Goal: Task Accomplishment & Management: Use online tool/utility

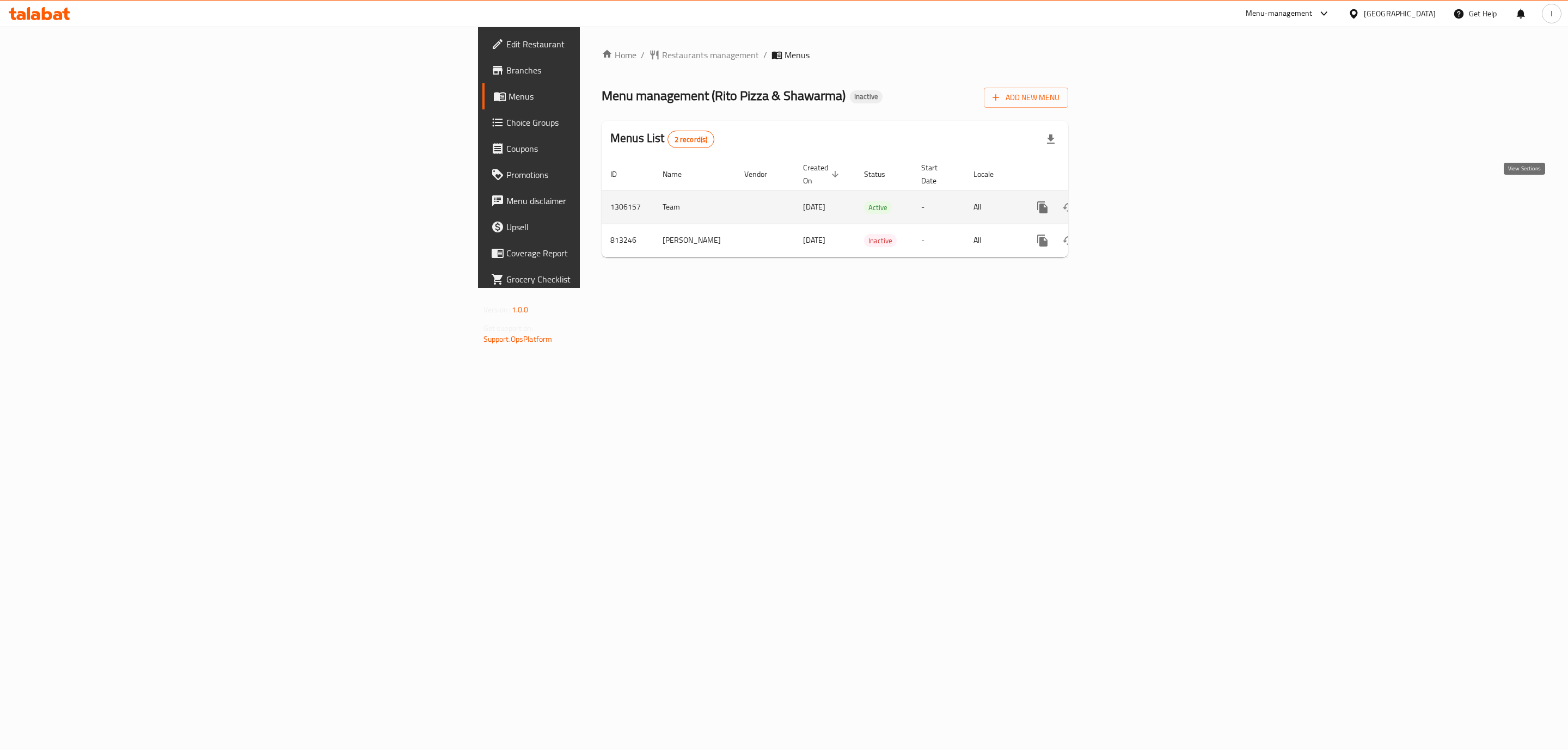
click at [1134, 194] on link "enhanced table" at bounding box center [1121, 208] width 26 height 26
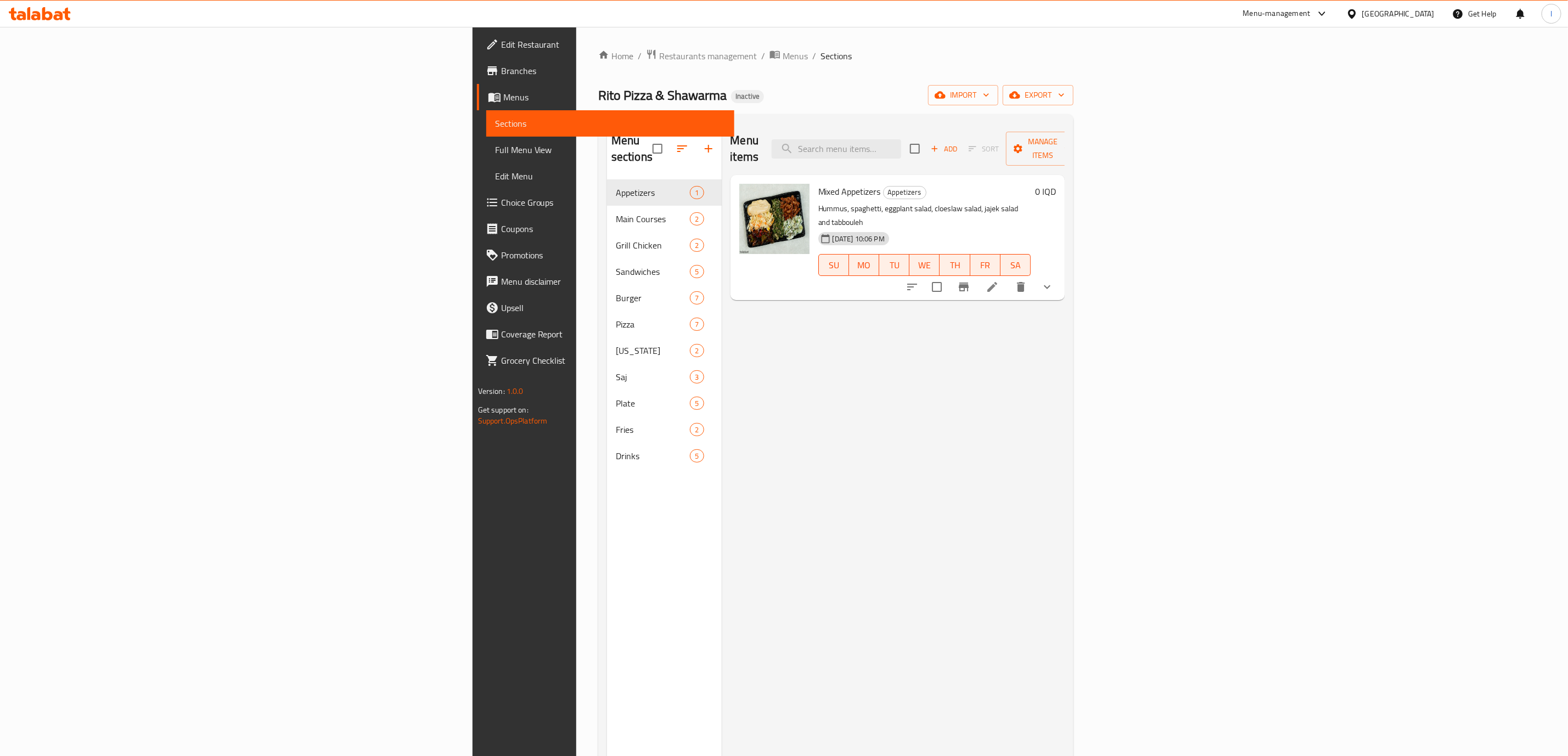
click at [495, 152] on span "Full Menu View" at bounding box center [610, 150] width 231 height 13
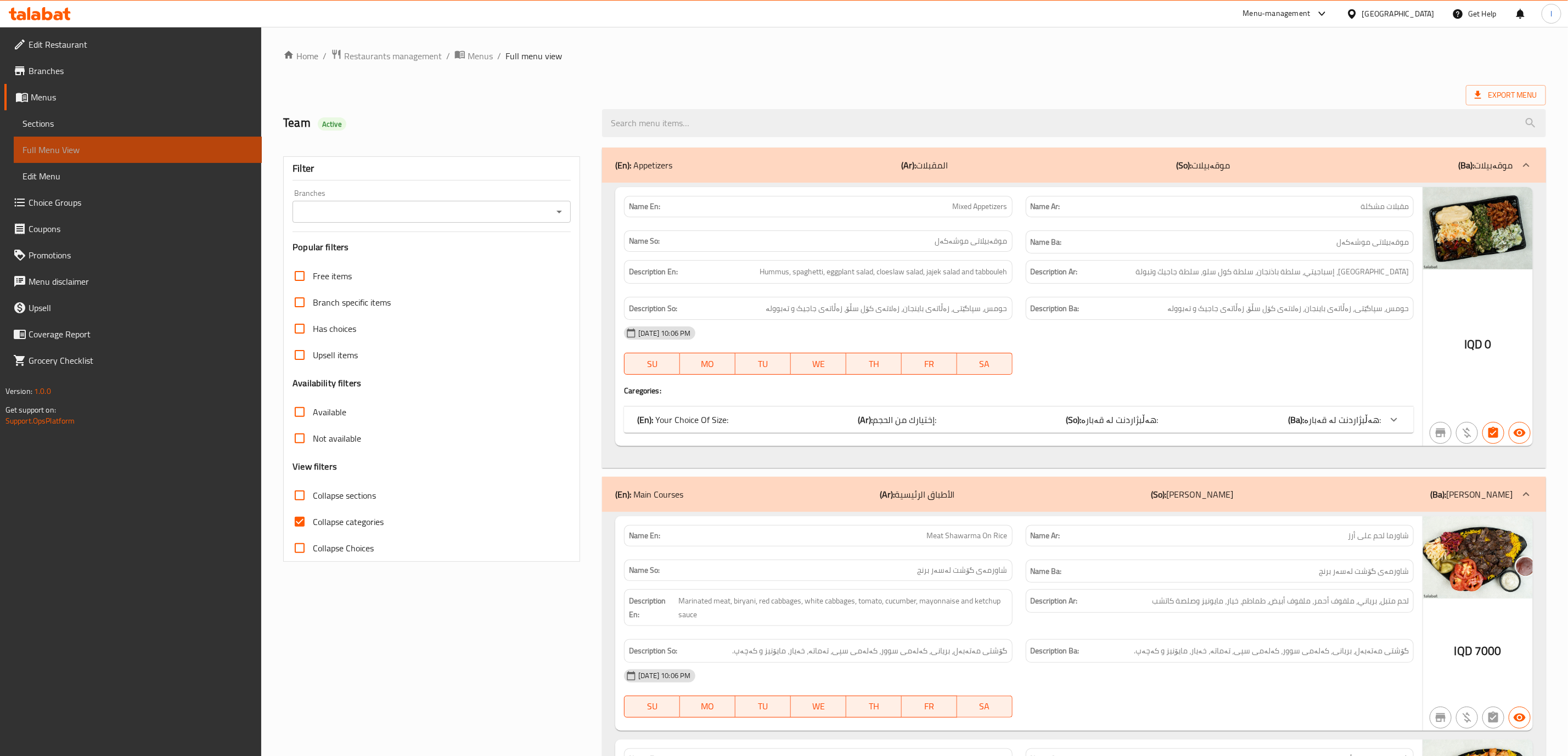
click at [85, 152] on span "Full Menu View" at bounding box center [138, 150] width 231 height 13
click at [418, 203] on div "Branches" at bounding box center [432, 212] width 278 height 22
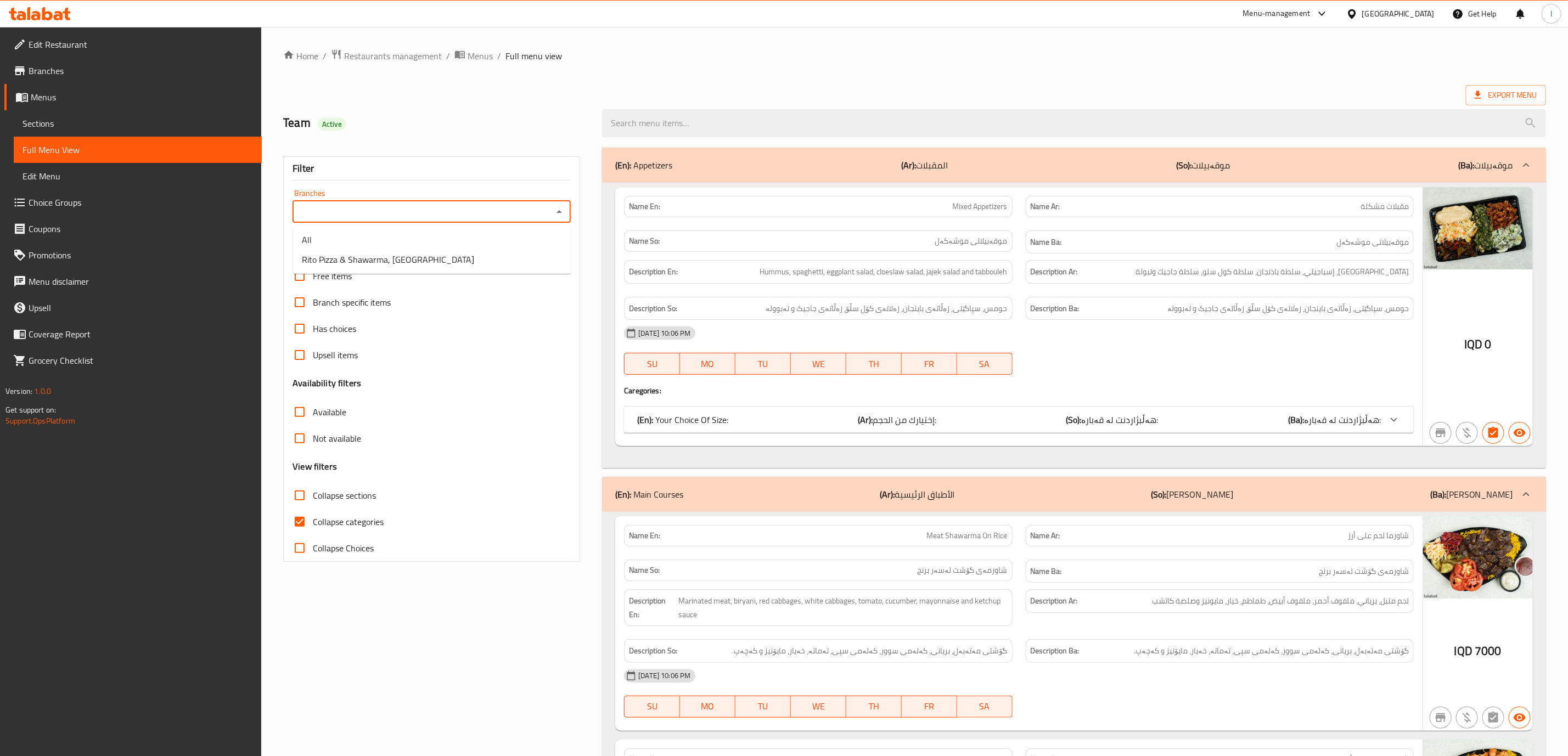
click at [433, 208] on input "Branches" at bounding box center [422, 212] width 254 height 16
click at [413, 259] on span "Rito Pizza & Shawarma, Bakrajo" at bounding box center [388, 259] width 172 height 13
type input "Rito Pizza & Shawarma, Bakrajo"
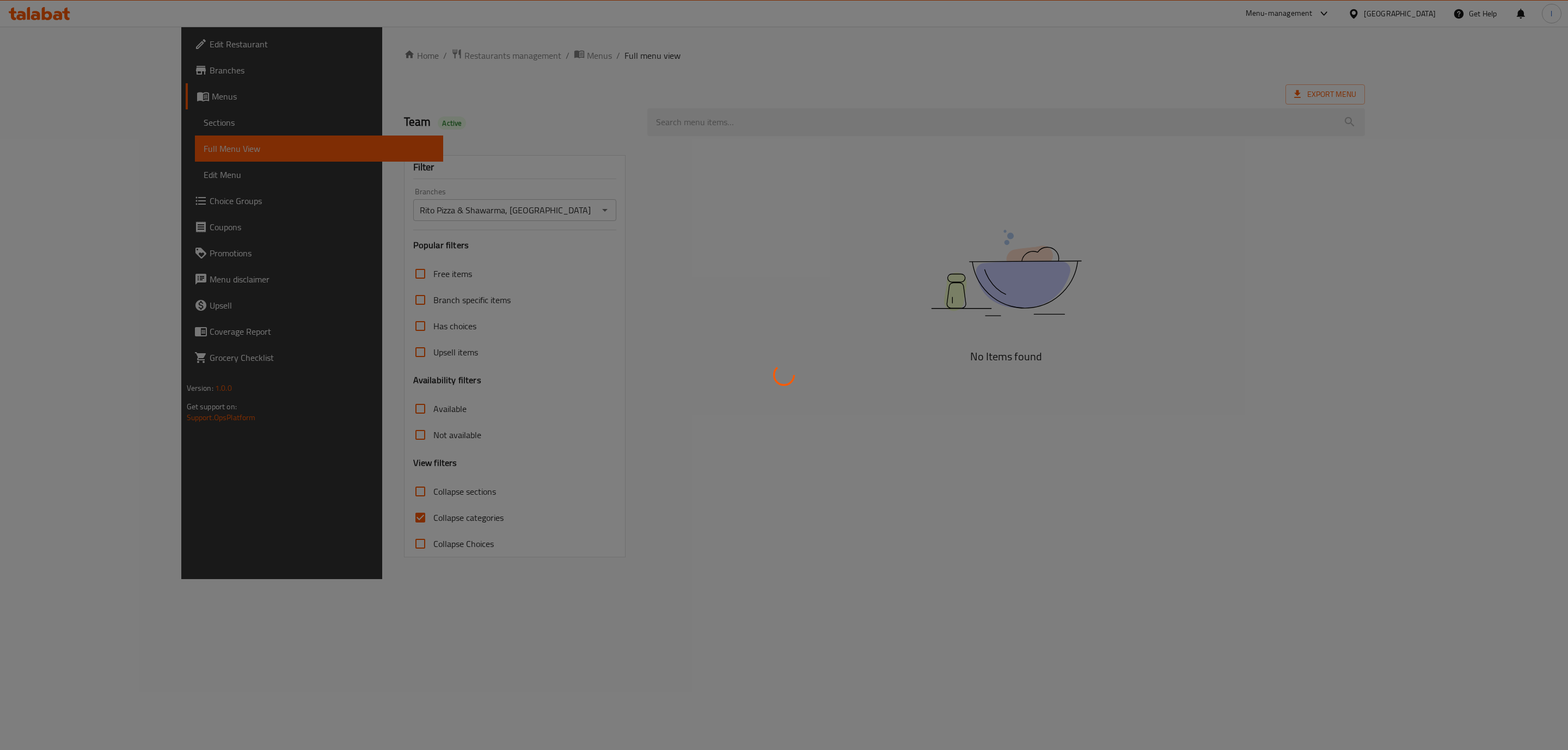
click at [346, 507] on div at bounding box center [784, 375] width 1568 height 750
click at [318, 518] on div at bounding box center [784, 375] width 1568 height 750
click at [300, 515] on div at bounding box center [784, 375] width 1568 height 750
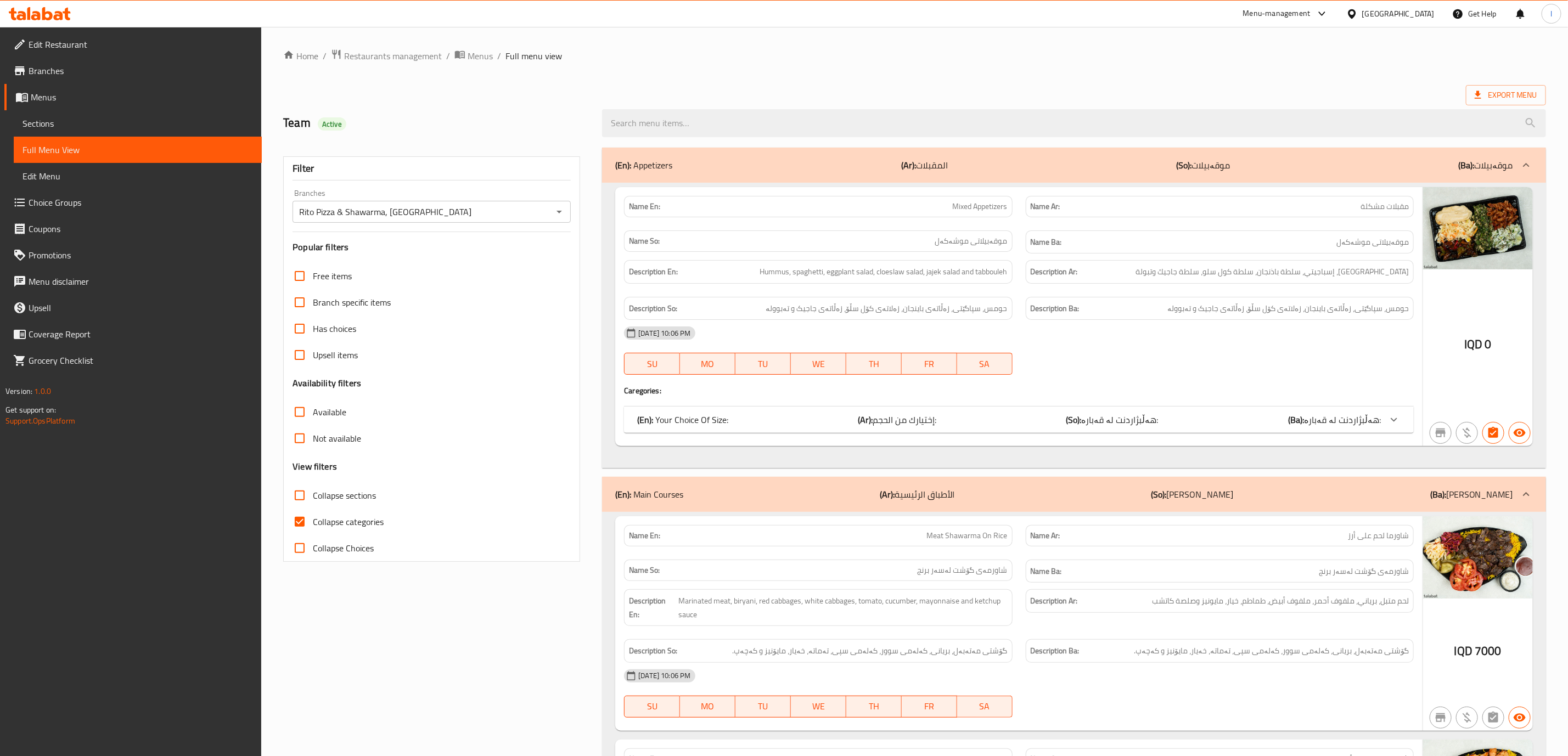
click at [922, 212] on p "Name En: Mixed Appetizers" at bounding box center [818, 207] width 378 height 12
click at [873, 230] on div "Name So: موقەبیلاتی موشەکەل" at bounding box center [818, 242] width 401 height 37
click at [939, 289] on div "Description En: Hummus, spaghetti, eggplant salad, cloeslaw salad, jajek salad …" at bounding box center [818, 272] width 401 height 37
click at [534, 205] on input "Rito Pizza & Shawarma, Bakrajo" at bounding box center [422, 212] width 254 height 16
click at [338, 532] on label "Collapse categories" at bounding box center [335, 522] width 97 height 26
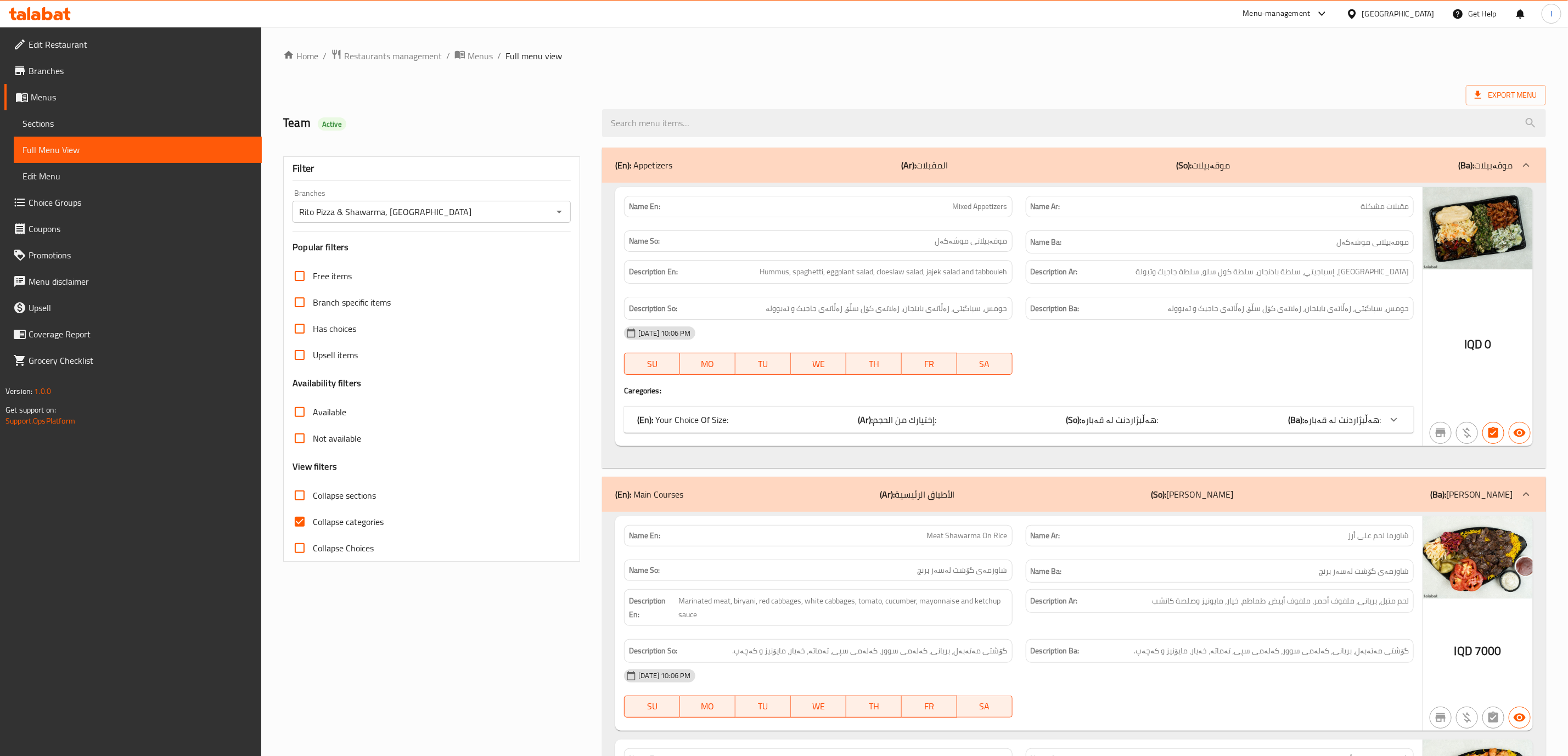
click at [313, 532] on input "Collapse categories" at bounding box center [300, 522] width 26 height 26
checkbox input "false"
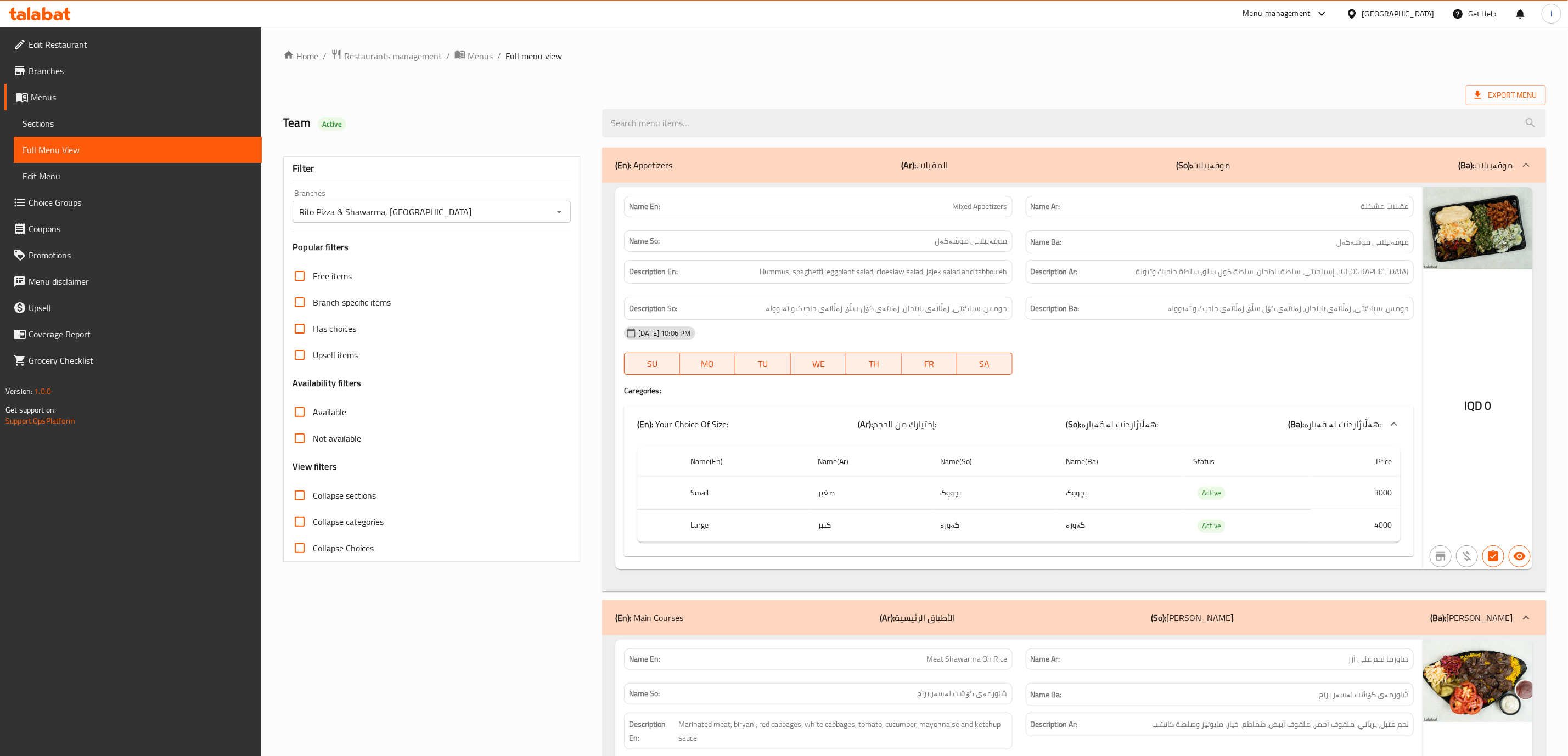
click at [352, 491] on span "Collapse sections" at bounding box center [344, 496] width 63 height 13
click at [313, 491] on input "Collapse sections" at bounding box center [300, 496] width 26 height 26
checkbox input "true"
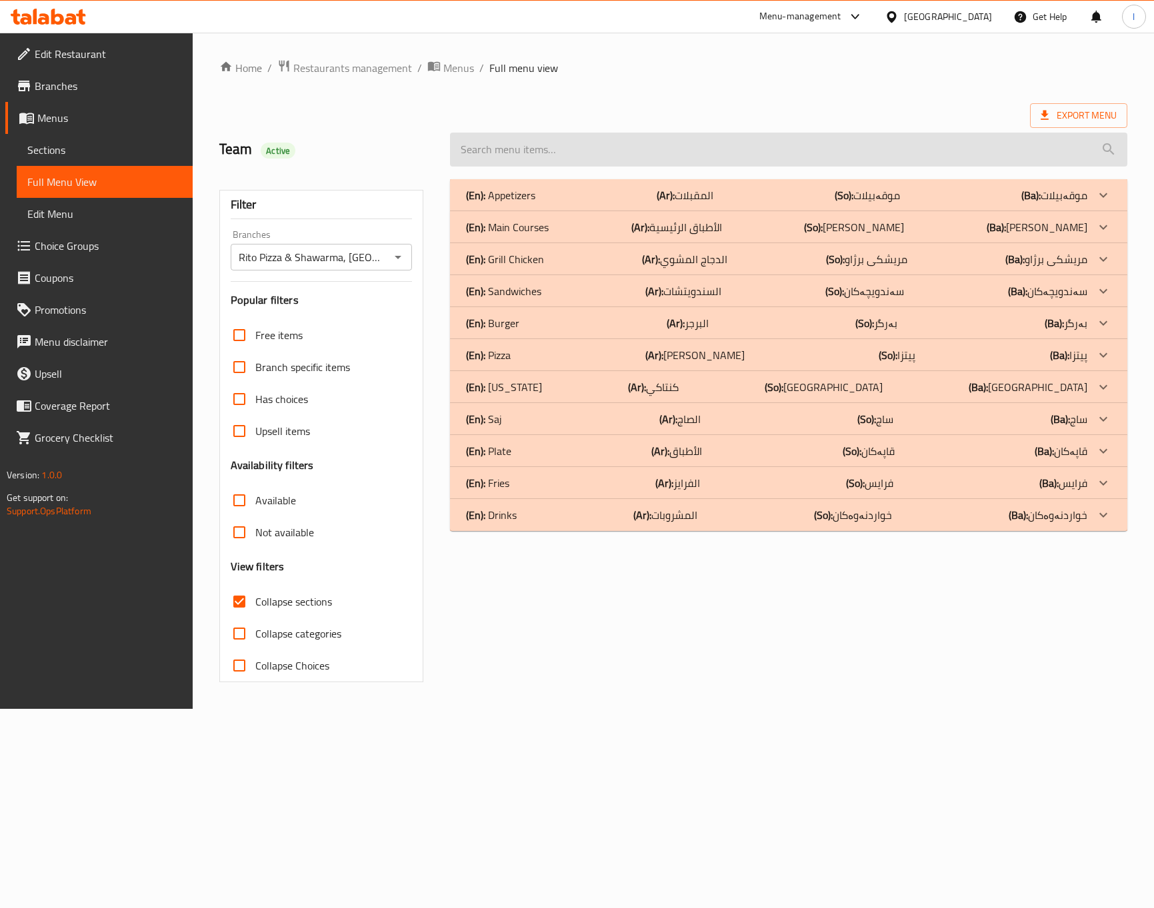
click at [594, 154] on input "search" at bounding box center [788, 150] width 677 height 34
paste input "Mushroom Cheese Chicken Burger"
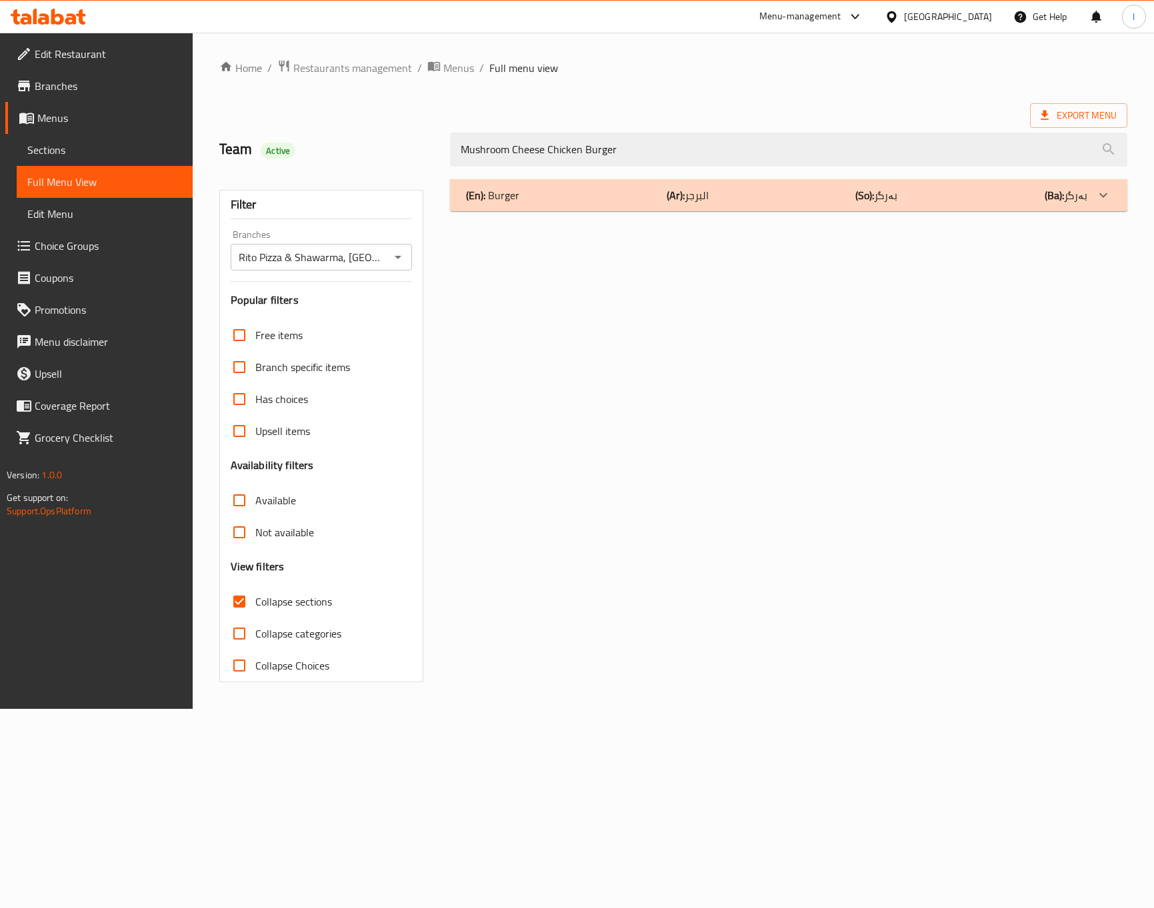
click at [652, 175] on div "(En): Burger (Ar): البرجر (So): بەرگر (Ba): بەرگر Name En: Mushroom Cheese Chic…" at bounding box center [788, 430] width 693 height 519
click at [620, 192] on div "(En): Burger (Ar): البرجر (So): بەرگر (Ba): بەرگر" at bounding box center [776, 195] width 621 height 16
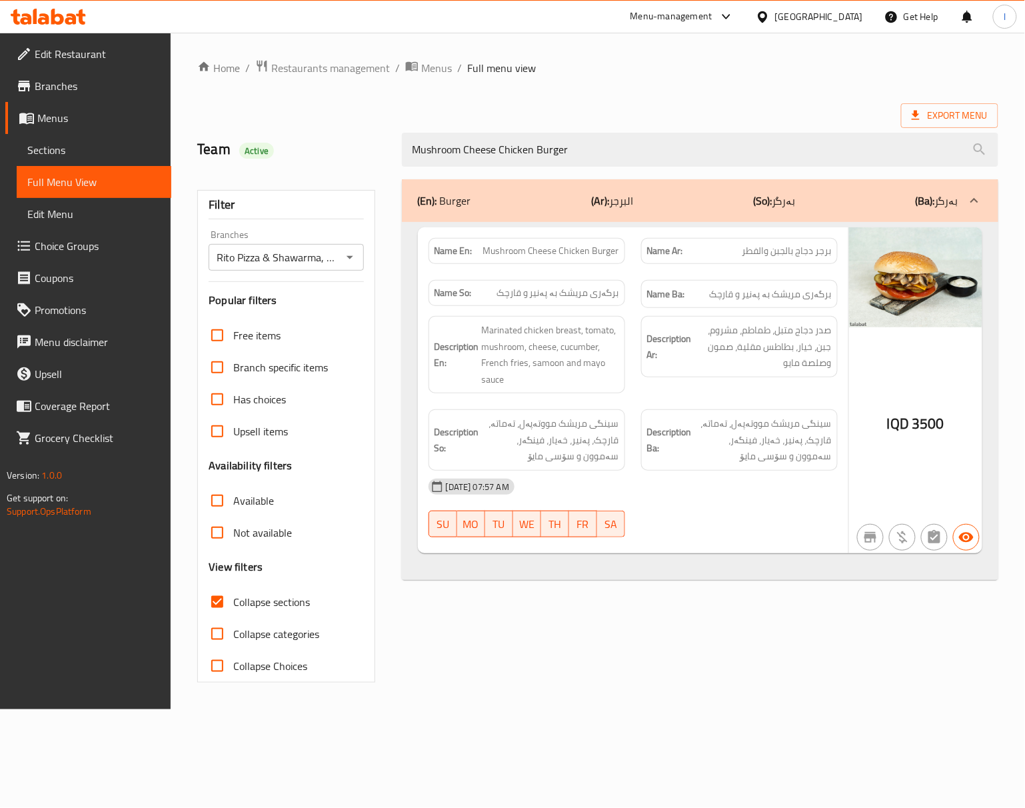
click at [795, 379] on div "Description Ar: صدر دجاج متبل، طماطم، مشروم، جبن، خيار، بطاطس مقلية، صمون وصلصة…" at bounding box center [739, 354] width 213 height 93
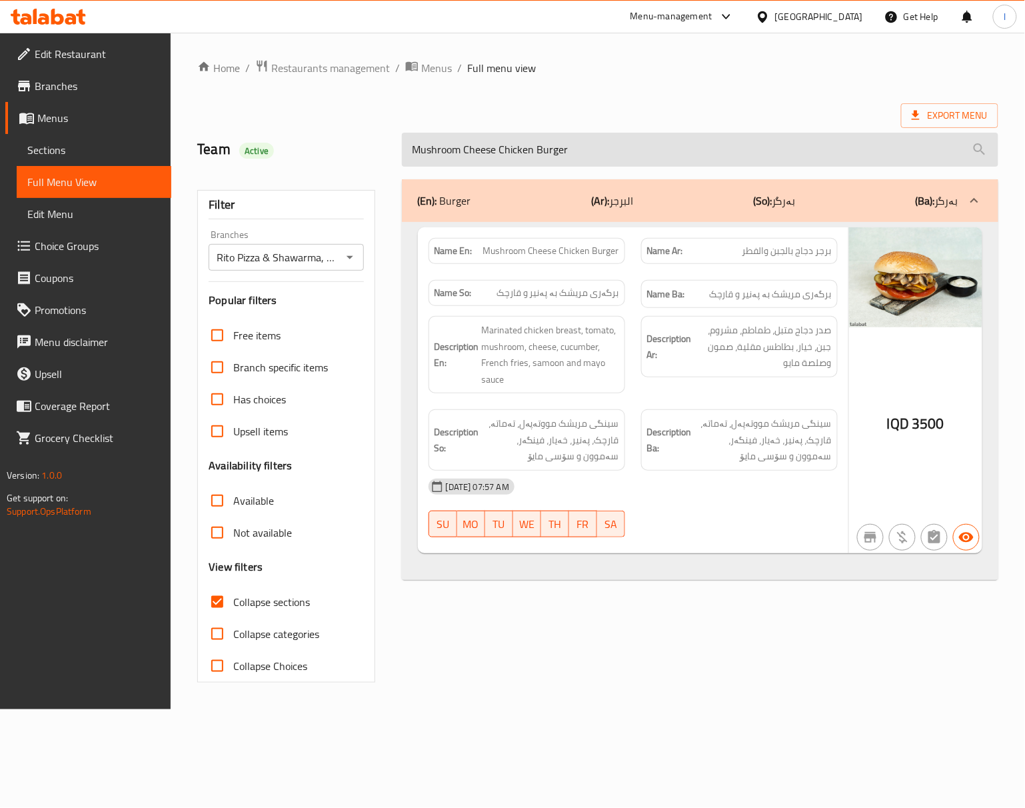
click at [641, 137] on input "Mushroom Cheese Chicken Burger" at bounding box center [700, 150] width 596 height 34
paste input "eat Shawarma Plate"
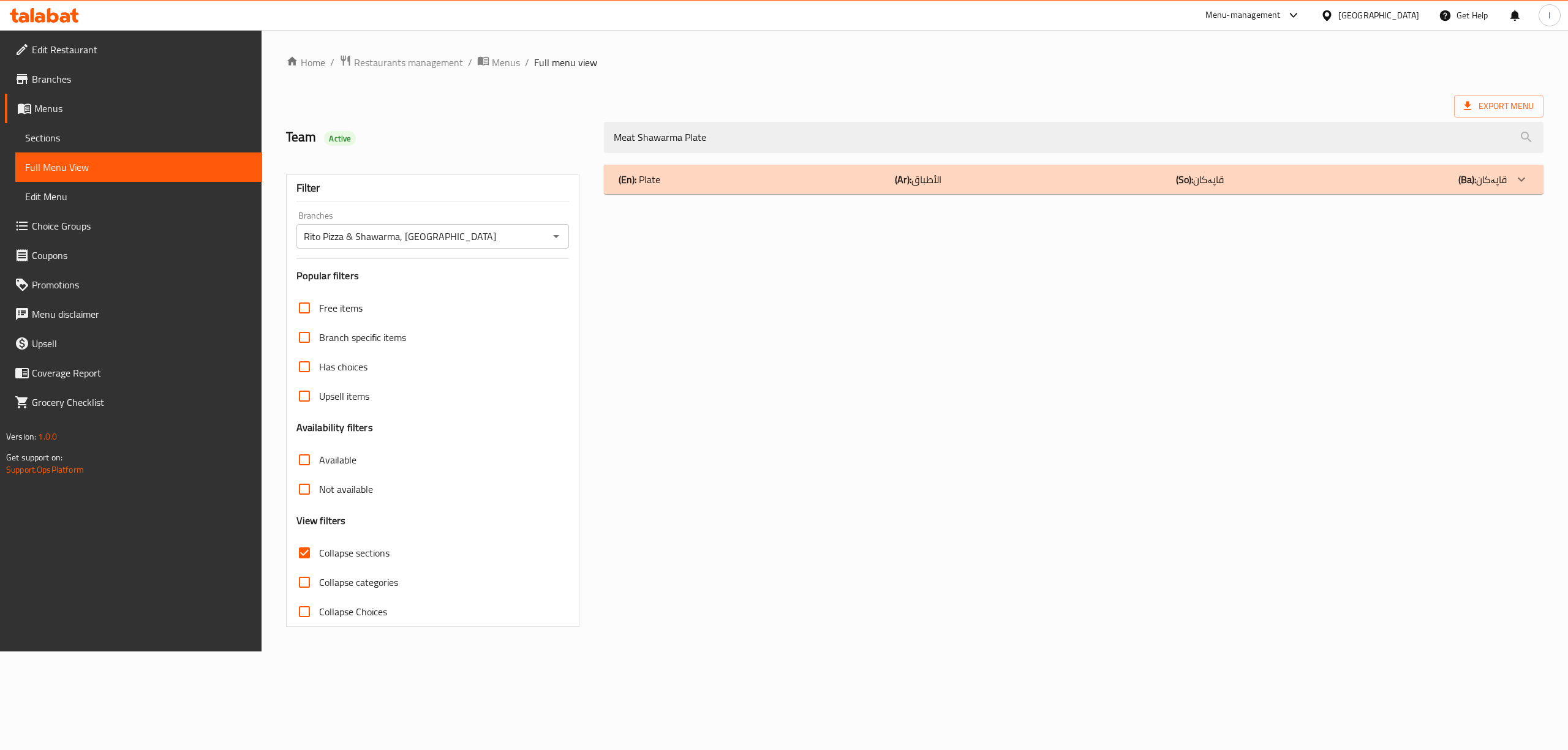
click at [1118, 201] on div "(En): Plate (Ar): الأطباق (So): قاپەکان (Ba): قاپەکان Name En: Meat Shawarma Pl…" at bounding box center [1074, 395] width 954 height 477
click at [1123, 185] on div "(En): Plate (Ar): الأطباق (So): قاپەکان (Ba): قاپەکان" at bounding box center [1062, 179] width 888 height 15
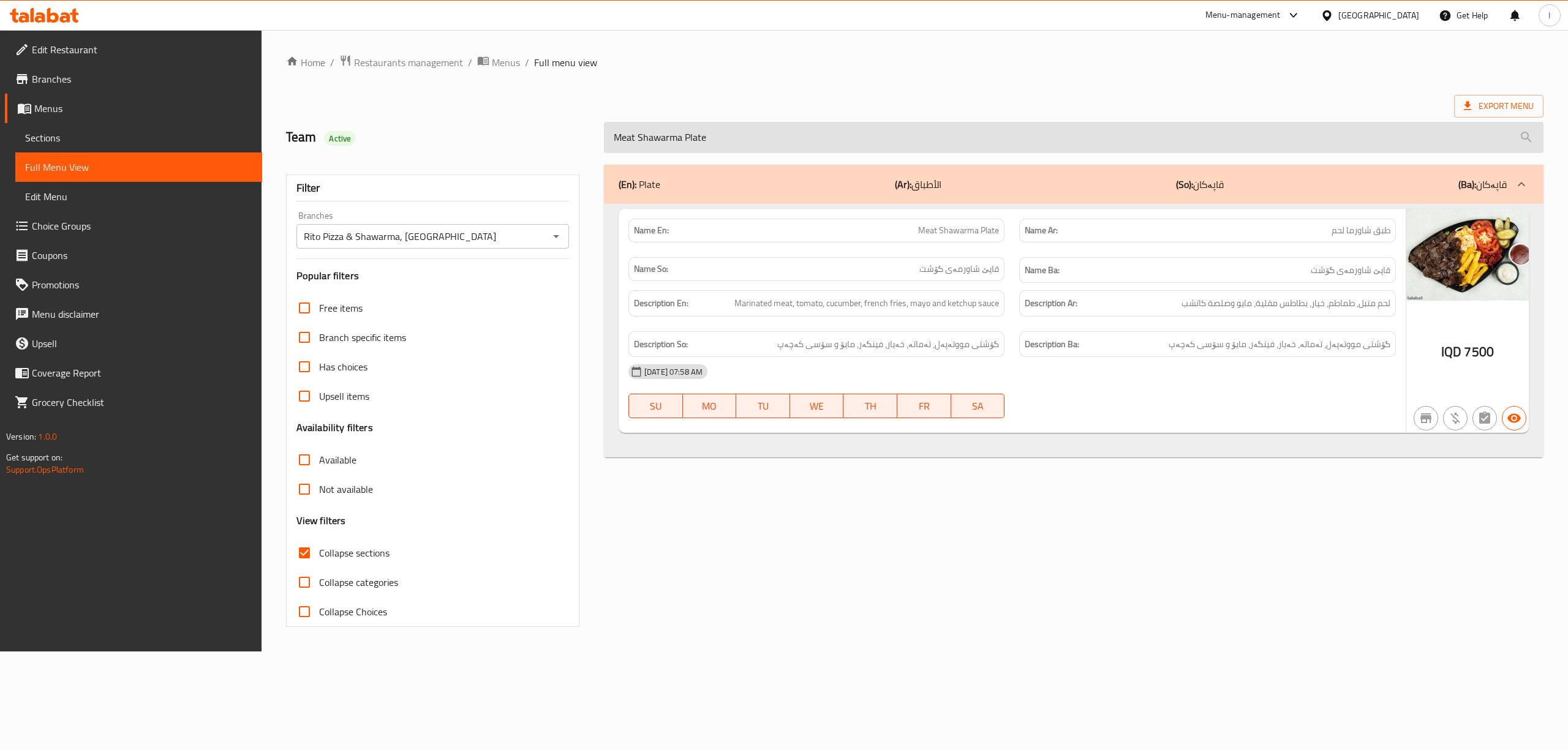
click at [939, 126] on input "Meat Shawarma Plate" at bounding box center [1074, 138] width 939 height 31
paste input "Falafel Sandwich"
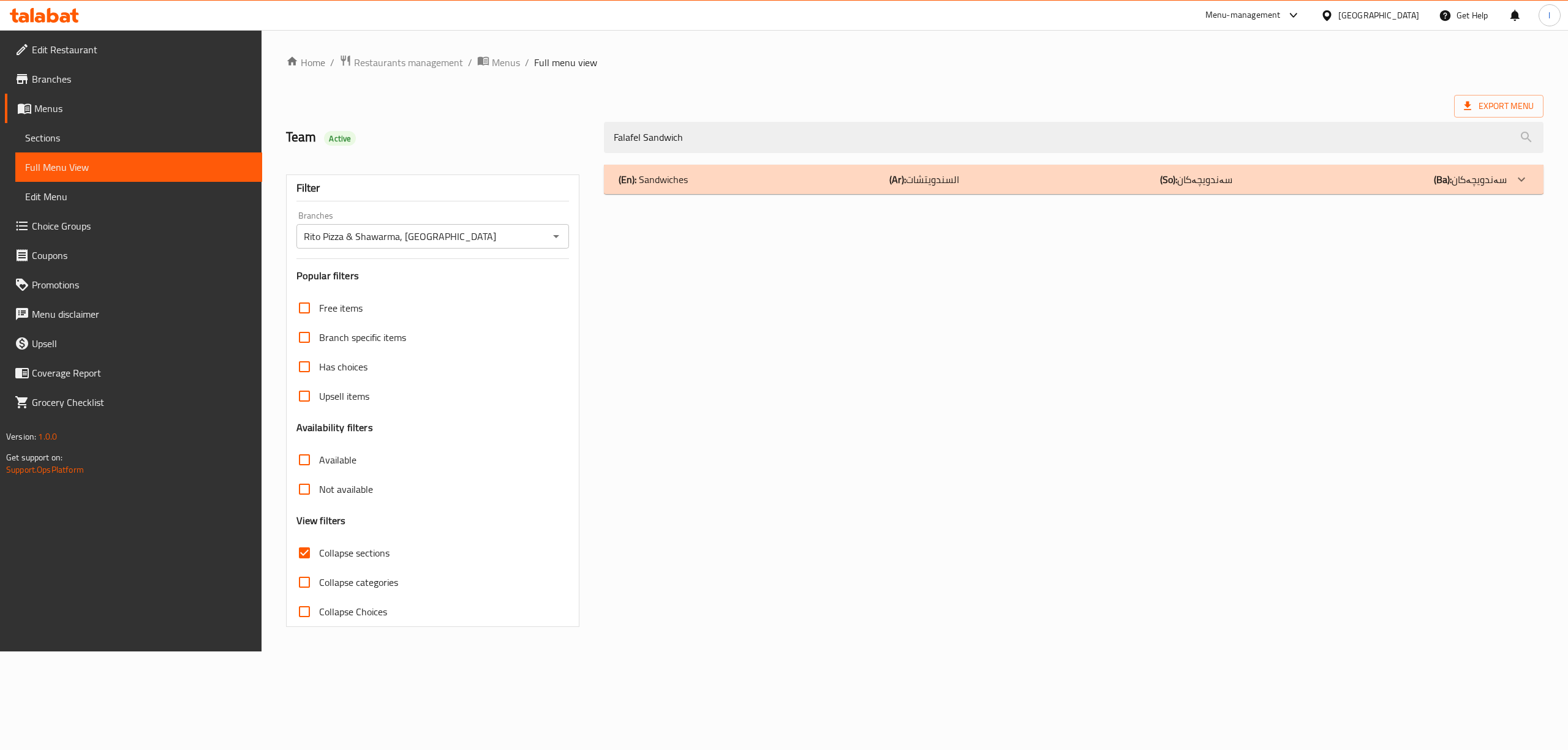
click at [909, 192] on div "(En): Sandwiches (Ar): السندويتشات (So): سەندویچەکان (Ba): سەندویچەکان" at bounding box center [1074, 179] width 939 height 29
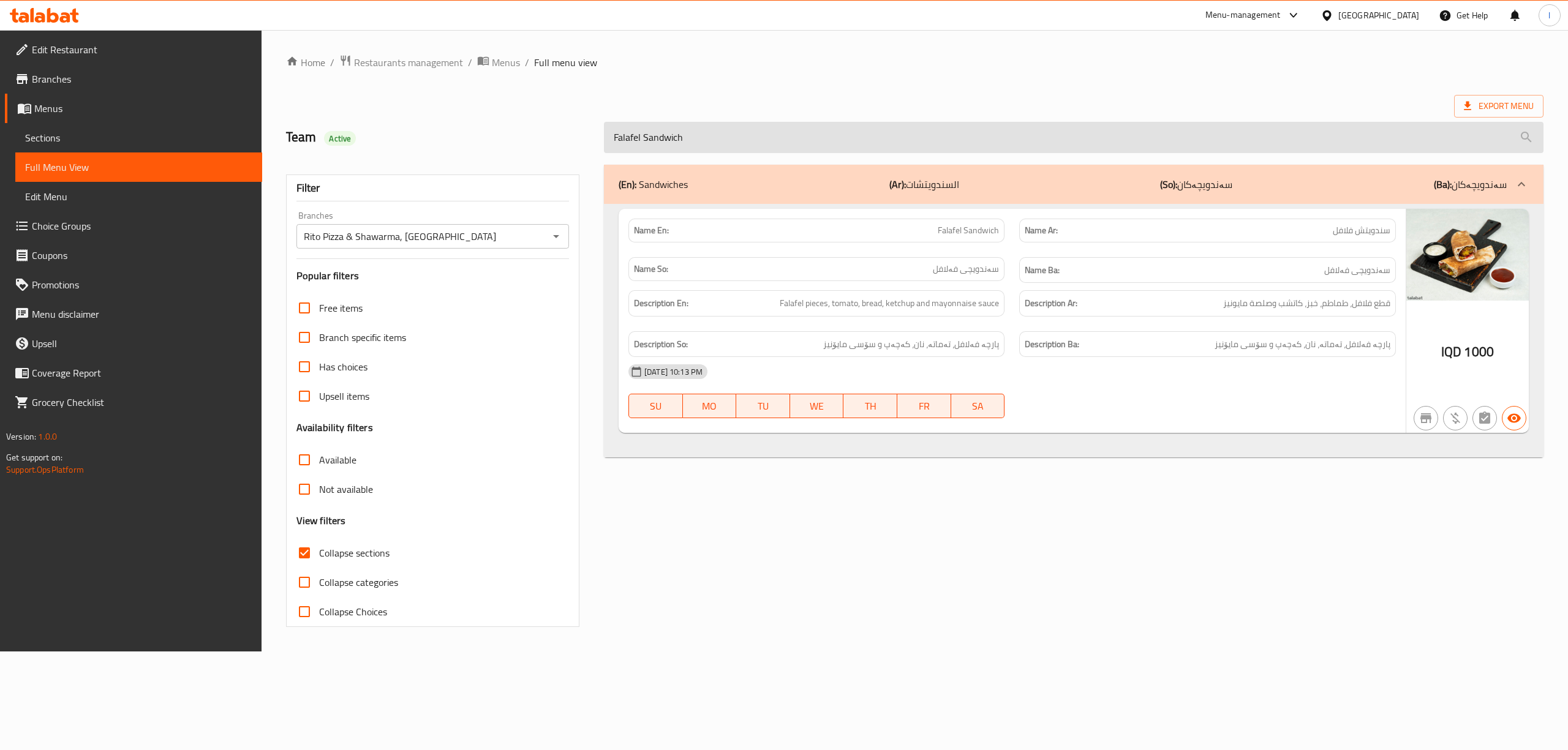
click at [807, 142] on input "Falafel Sandwich" at bounding box center [1074, 138] width 939 height 31
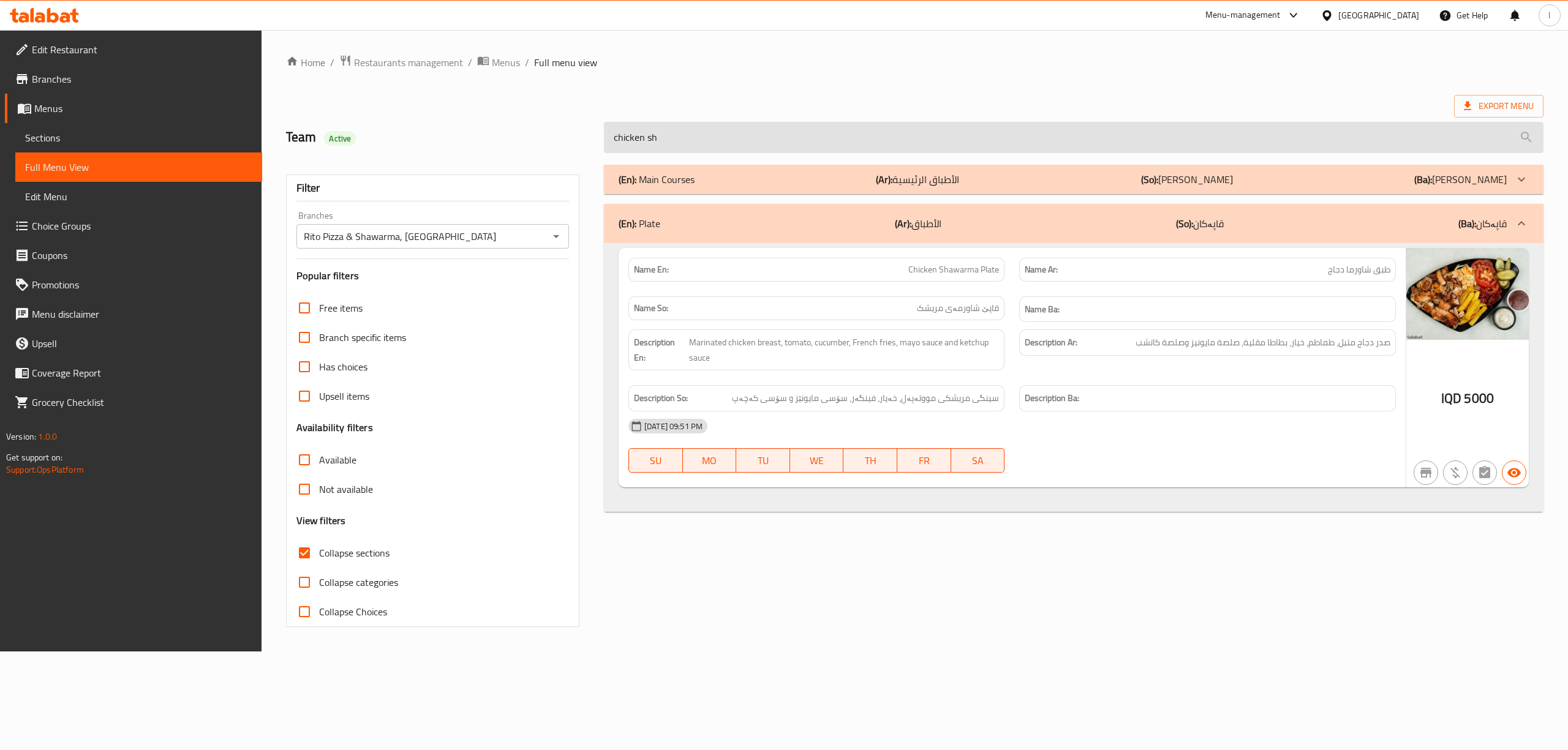
type input "chicken sha"
click at [949, 141] on input "chicken sha" at bounding box center [1074, 138] width 939 height 31
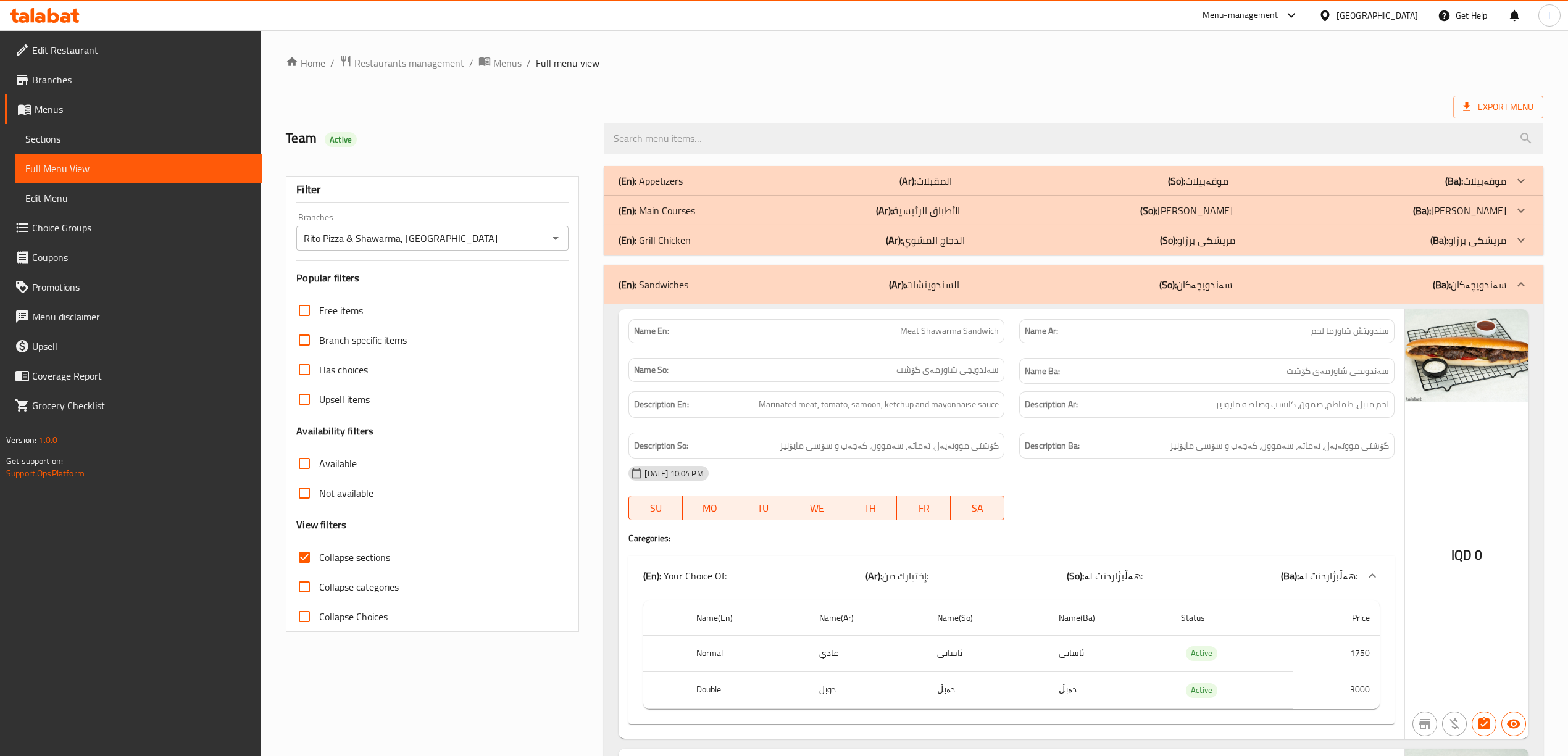
click at [45, 16] on icon at bounding box center [44, 16] width 69 height 15
